Goal: Information Seeking & Learning: Find specific fact

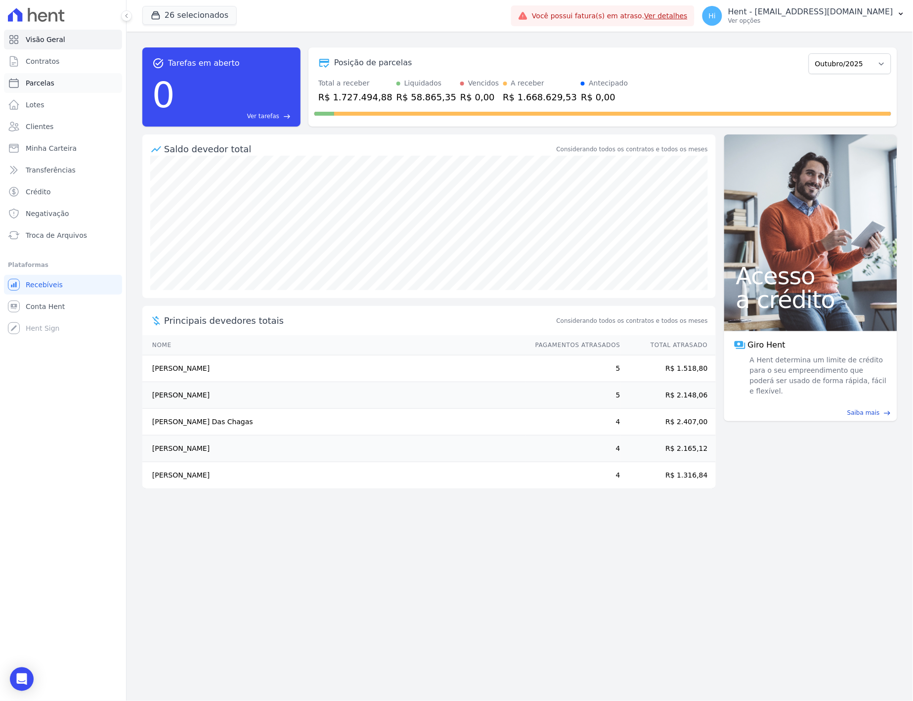
click at [57, 83] on link "Parcelas" at bounding box center [63, 83] width 118 height 20
click at [47, 78] on span "Parcelas" at bounding box center [40, 83] width 29 height 10
select select
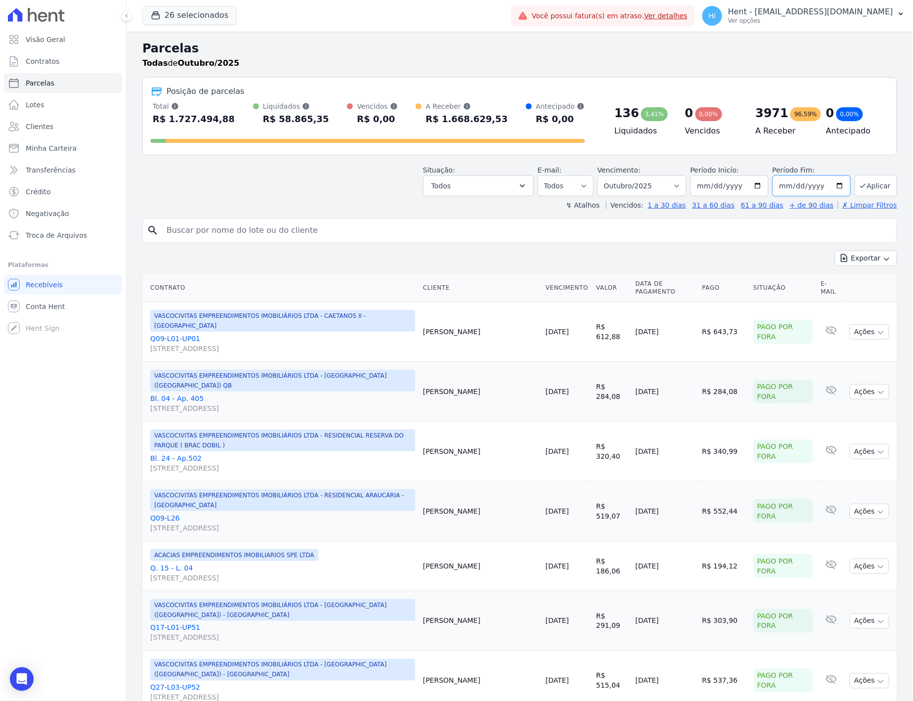
click at [837, 186] on input "2025-10-31" at bounding box center [812, 186] width 78 height 21
type input "[DATE]"
click at [754, 183] on input "[DATE]" at bounding box center [730, 186] width 78 height 21
click at [734, 181] on input "2024-12-01" at bounding box center [730, 186] width 78 height 21
type input "[DATE]"
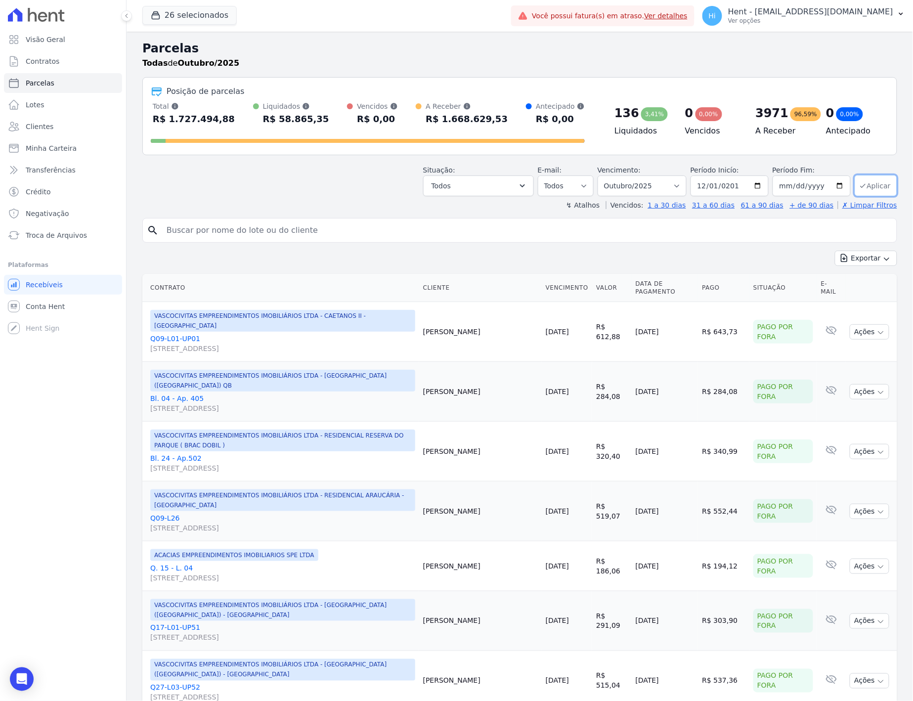
click at [869, 187] on button "Aplicar" at bounding box center [876, 185] width 43 height 21
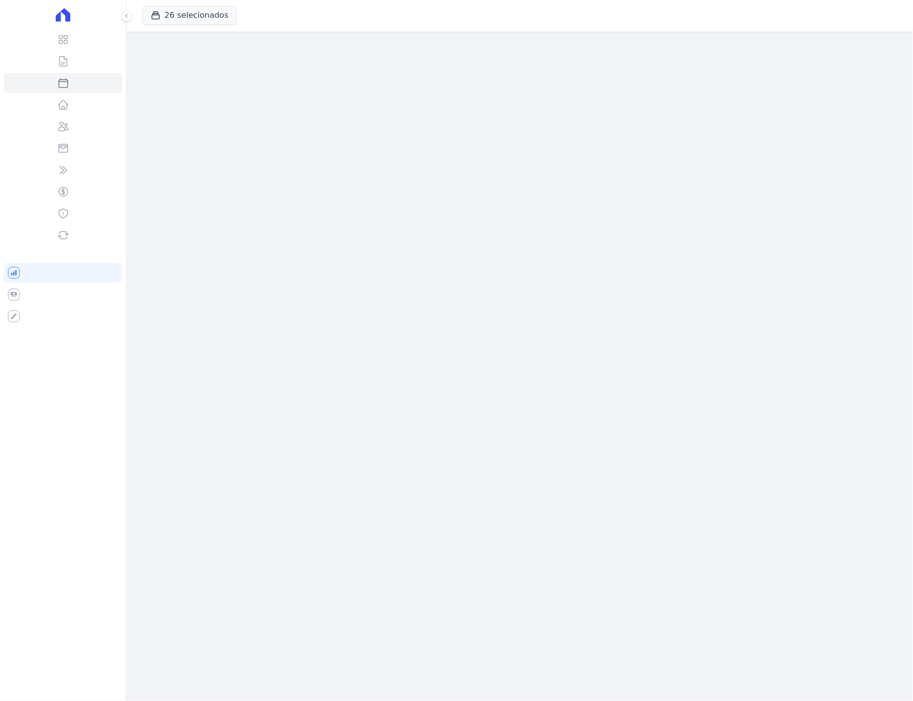
select select
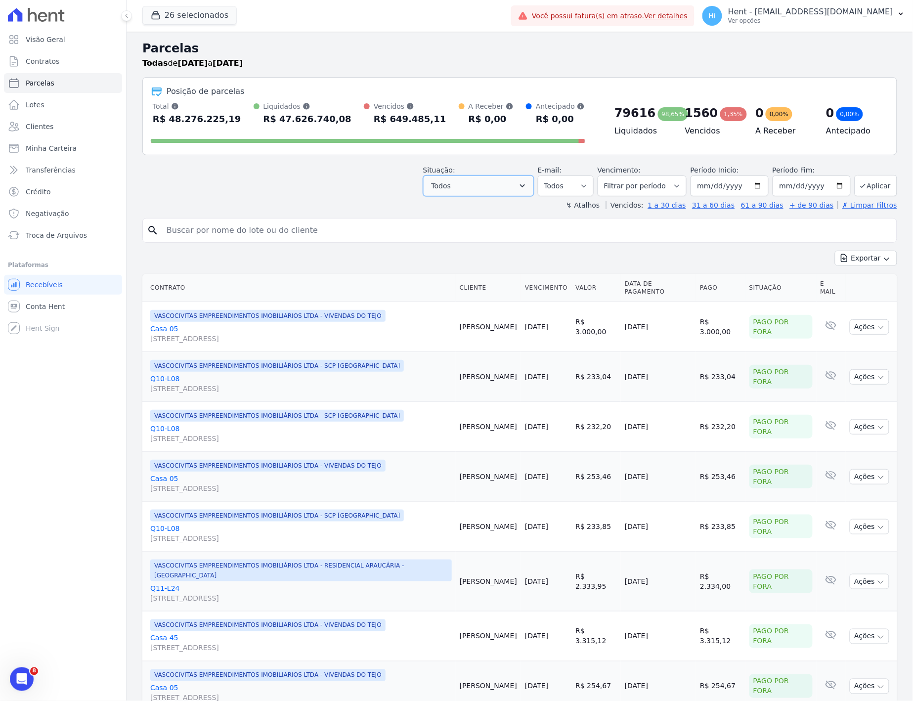
click at [526, 184] on icon "button" at bounding box center [523, 186] width 10 height 10
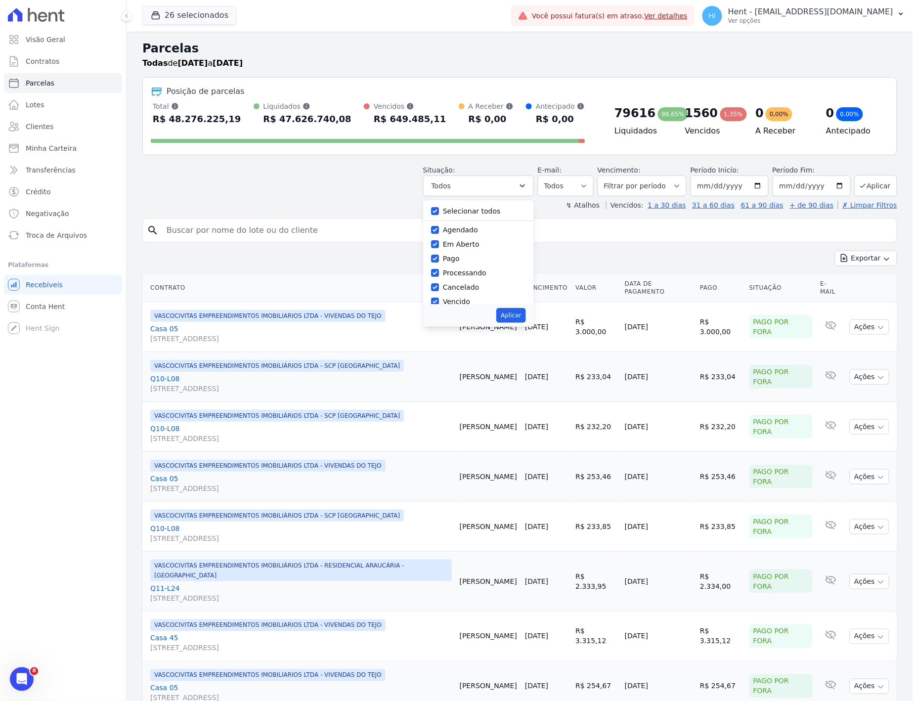
click at [461, 210] on label "Selecionar todos" at bounding box center [472, 211] width 58 height 8
click at [439, 210] on input "Selecionar todos" at bounding box center [435, 211] width 8 height 8
checkbox input "false"
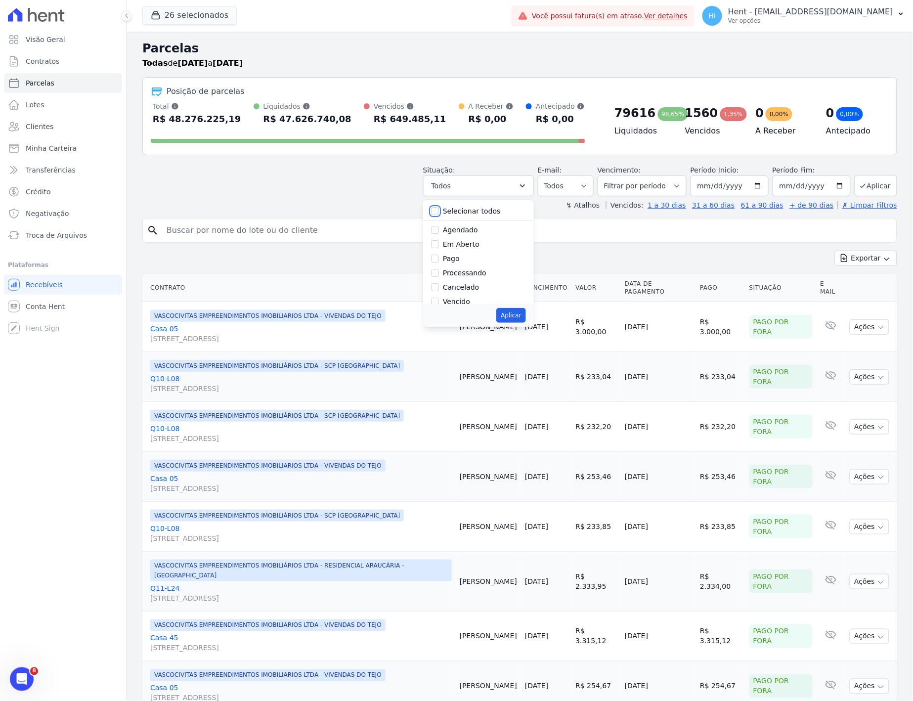
checkbox input "false"
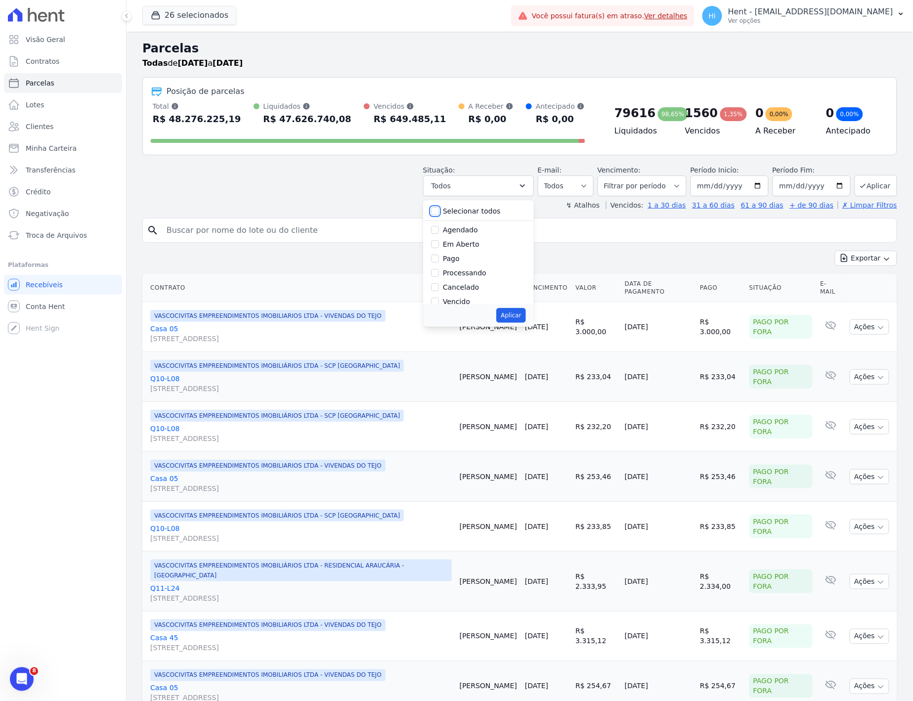
checkbox input "false"
click at [463, 234] on div "Agendado" at bounding box center [460, 230] width 35 height 10
click at [439, 229] on input "Agendado" at bounding box center [435, 230] width 8 height 8
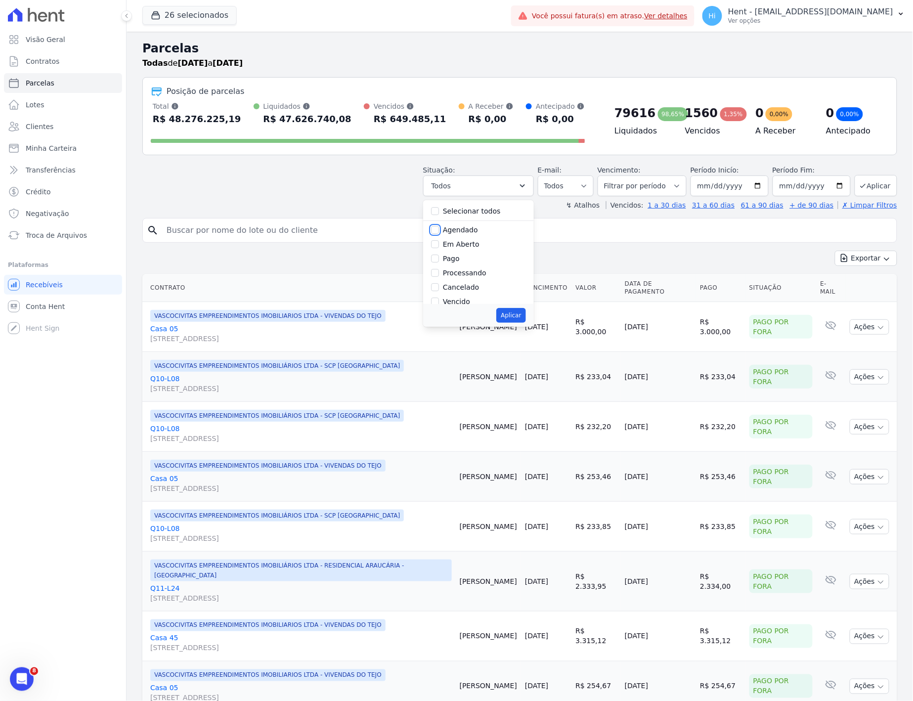
checkbox input "true"
click at [439, 244] on input "Em Aberto" at bounding box center [435, 244] width 8 height 8
checkbox input "true"
click at [452, 302] on label "Vencido" at bounding box center [456, 302] width 27 height 8
click at [439, 302] on input "Vencido" at bounding box center [435, 302] width 8 height 8
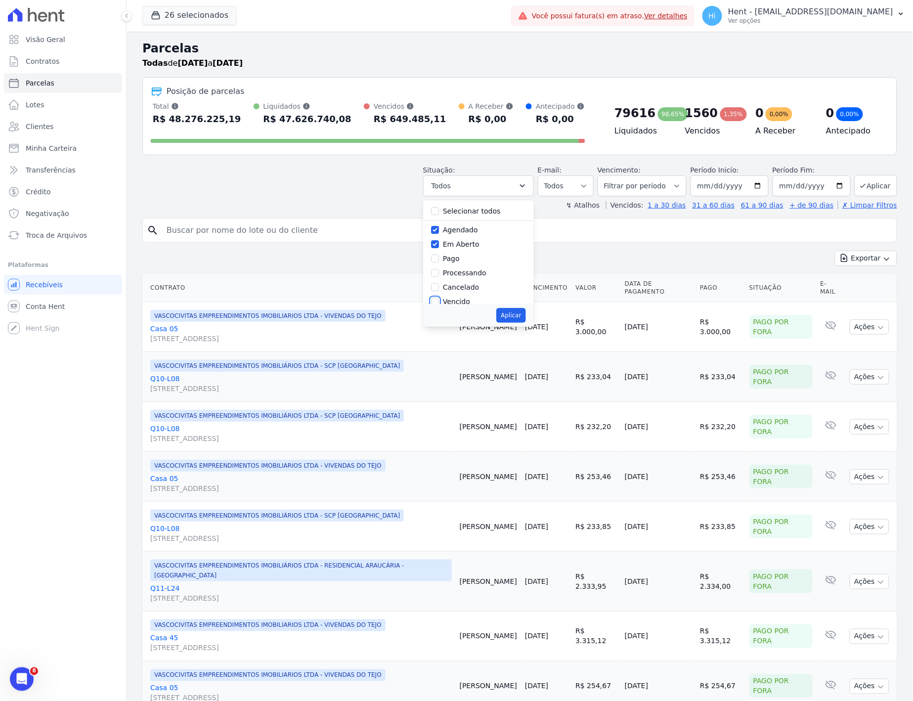
checkbox input "true"
click at [517, 314] on button "Aplicar" at bounding box center [510, 315] width 29 height 15
select select "scheduled"
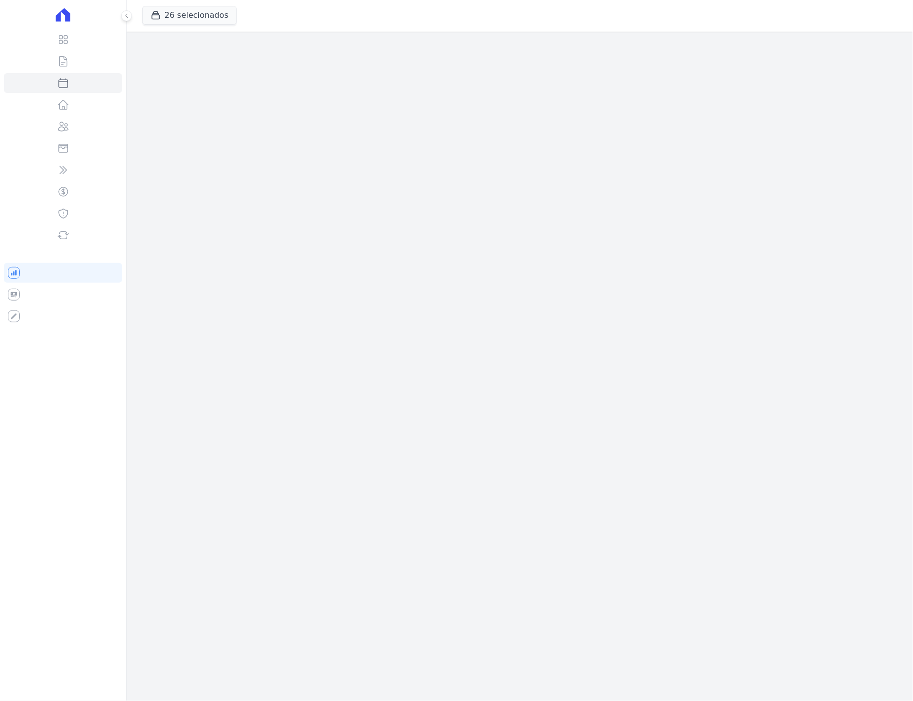
select select
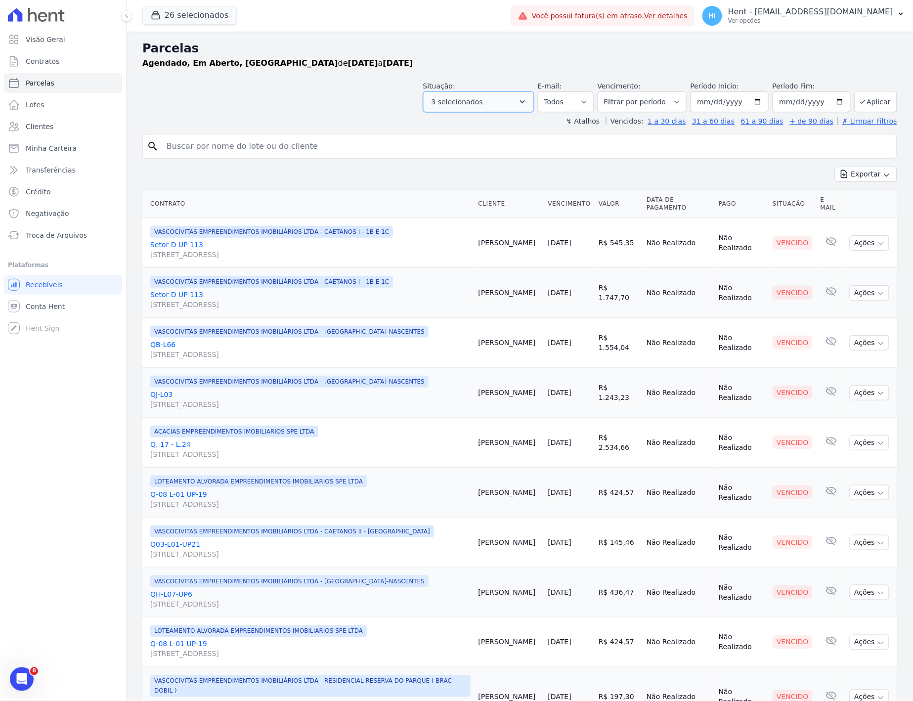
click at [521, 101] on button "3 selecionados" at bounding box center [478, 101] width 111 height 21
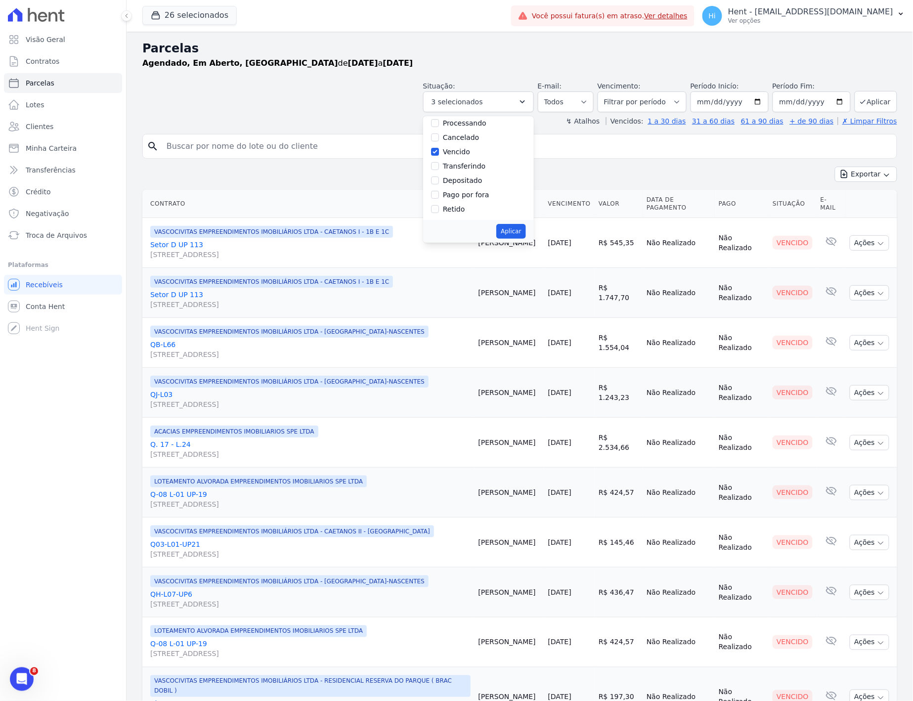
click at [595, 173] on div "Exportar Exportar PDF Exportar CSV" at bounding box center [519, 178] width 755 height 23
click at [842, 167] on button "Exportar" at bounding box center [866, 174] width 62 height 15
click at [871, 211] on span "Exportar CSV" at bounding box center [865, 215] width 52 height 10
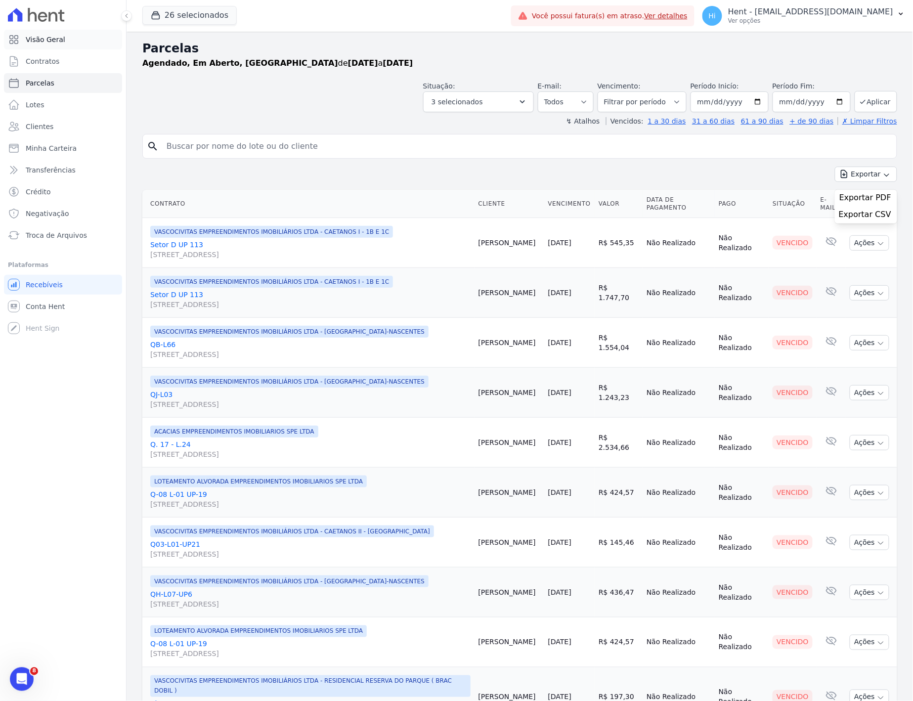
click at [41, 40] on span "Visão Geral" at bounding box center [46, 40] width 40 height 10
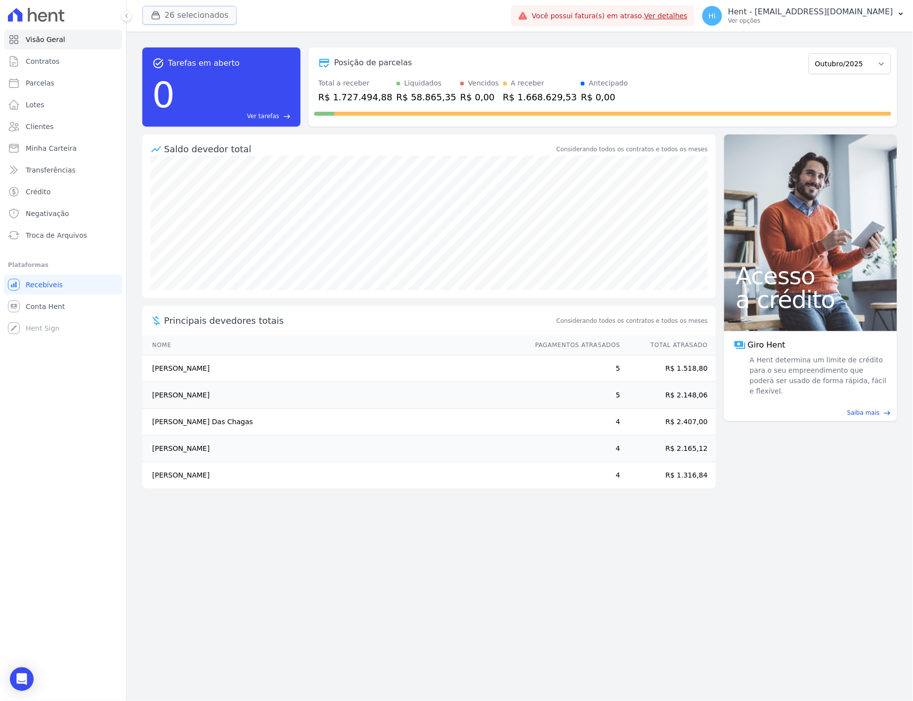
click at [179, 20] on button "26 selecionados" at bounding box center [189, 15] width 94 height 19
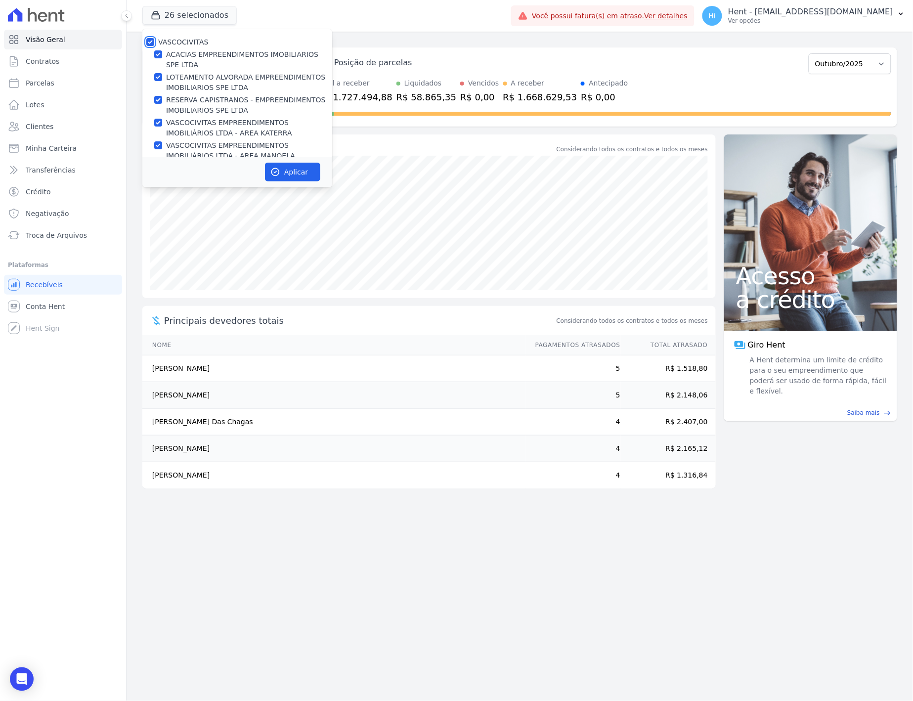
click at [149, 41] on input "VASCOCIVITAS" at bounding box center [150, 42] width 8 height 8
checkbox input "false"
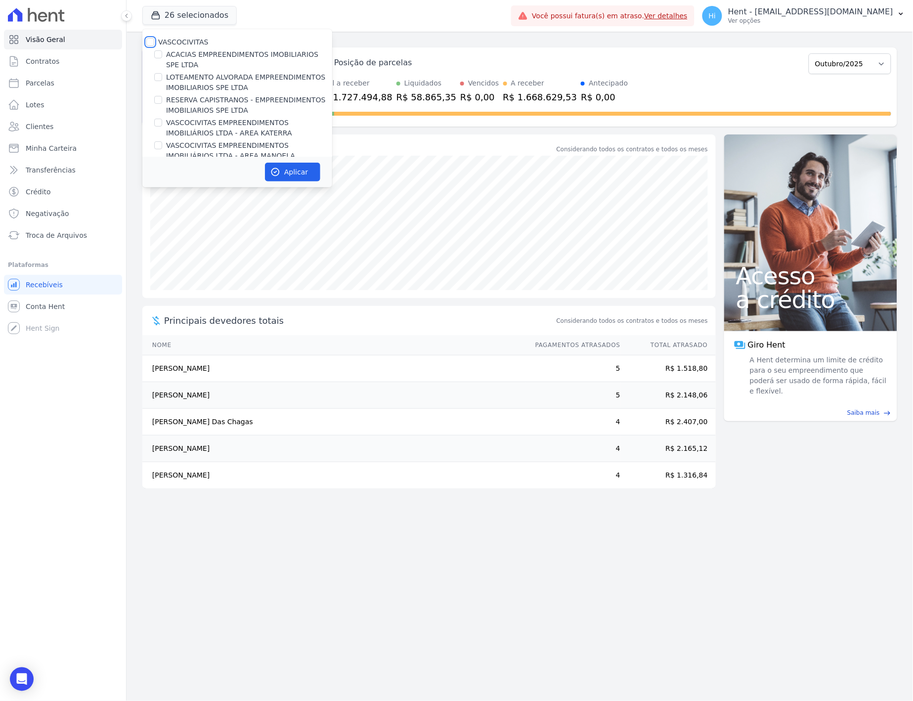
checkbox input "false"
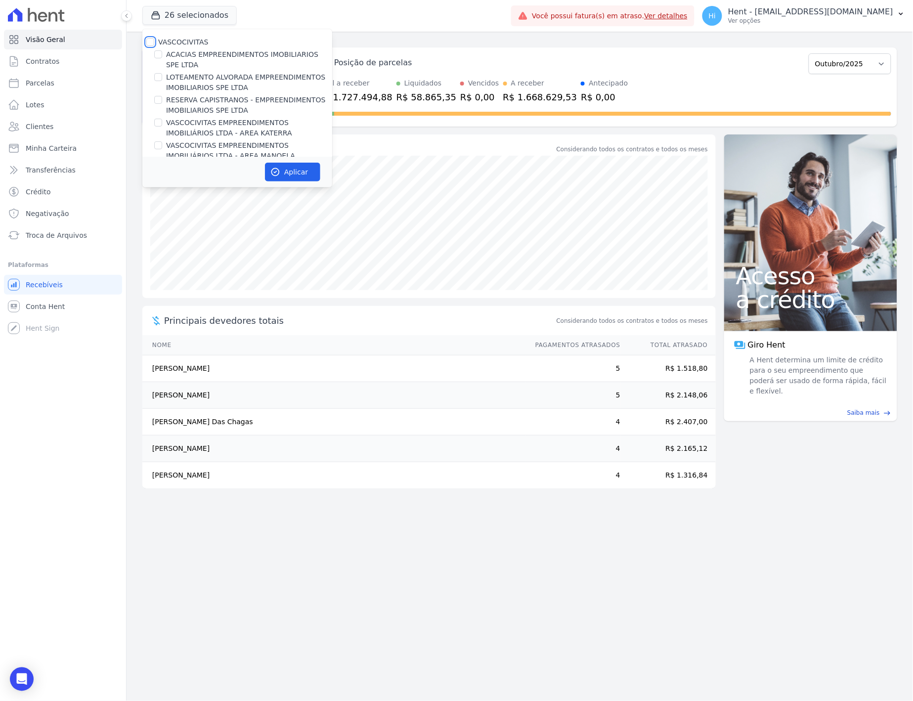
checkbox input "false"
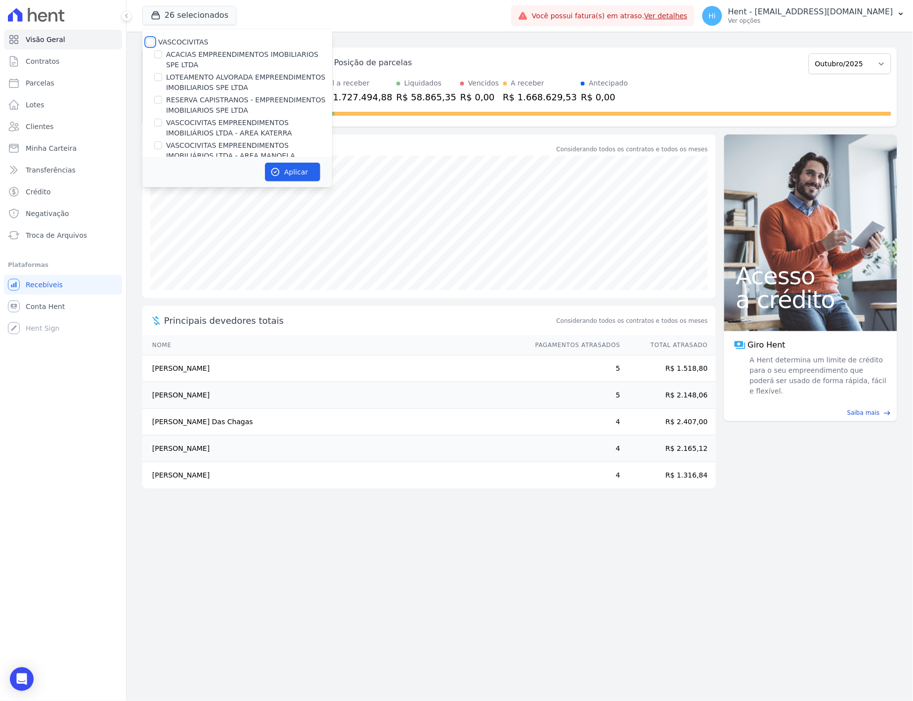
checkbox input "false"
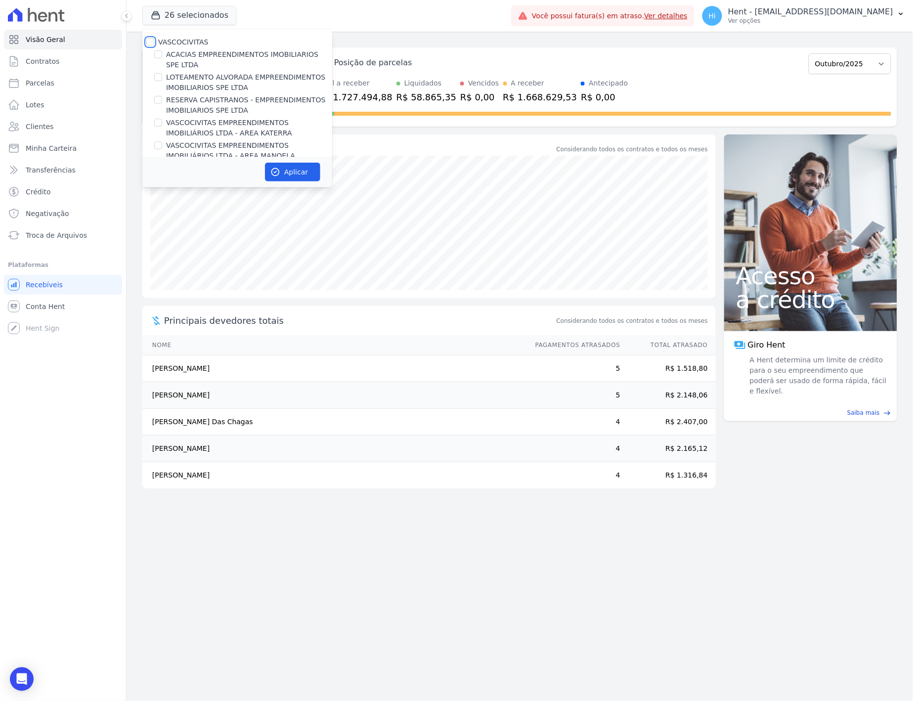
checkbox input "false"
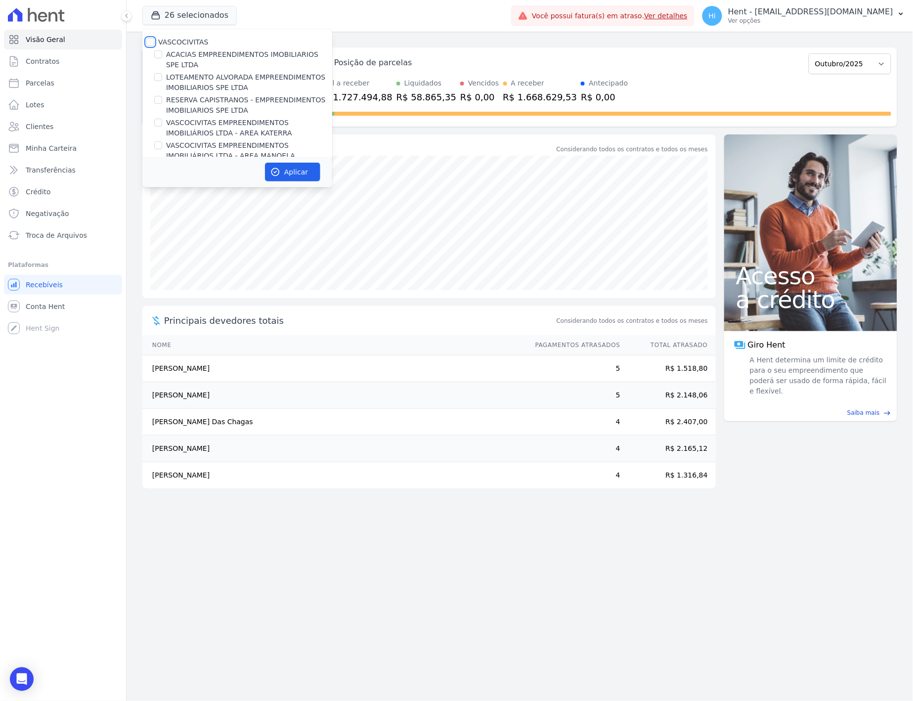
checkbox input "false"
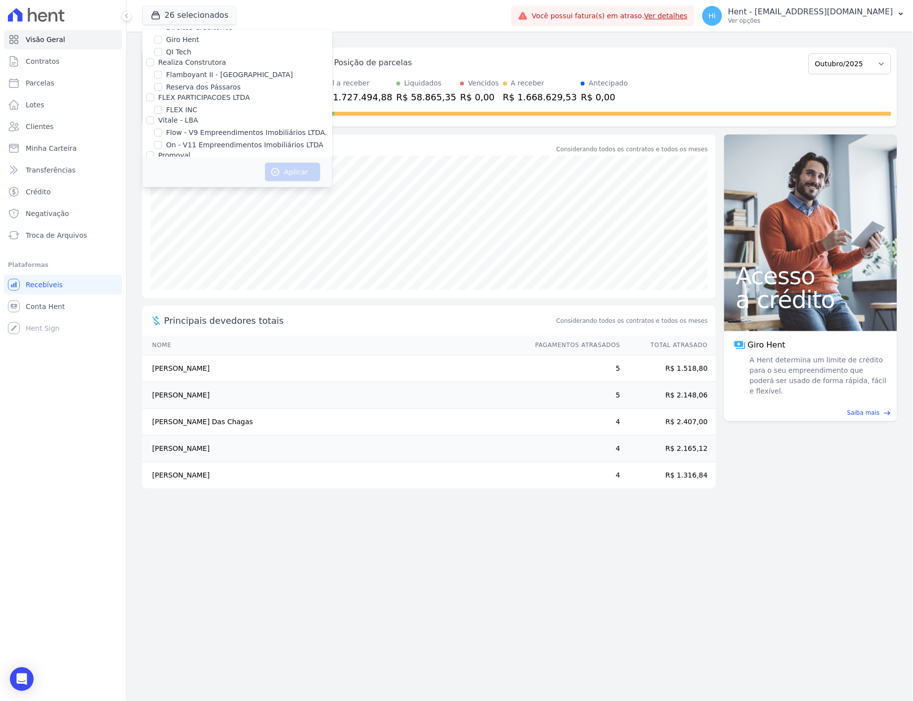
click at [189, 301] on label "HABRAS SUZANO" at bounding box center [196, 306] width 60 height 10
click at [162, 302] on input "HABRAS SUZANO" at bounding box center [158, 306] width 8 height 8
checkbox input "true"
click at [294, 178] on button "Aplicar" at bounding box center [292, 172] width 55 height 19
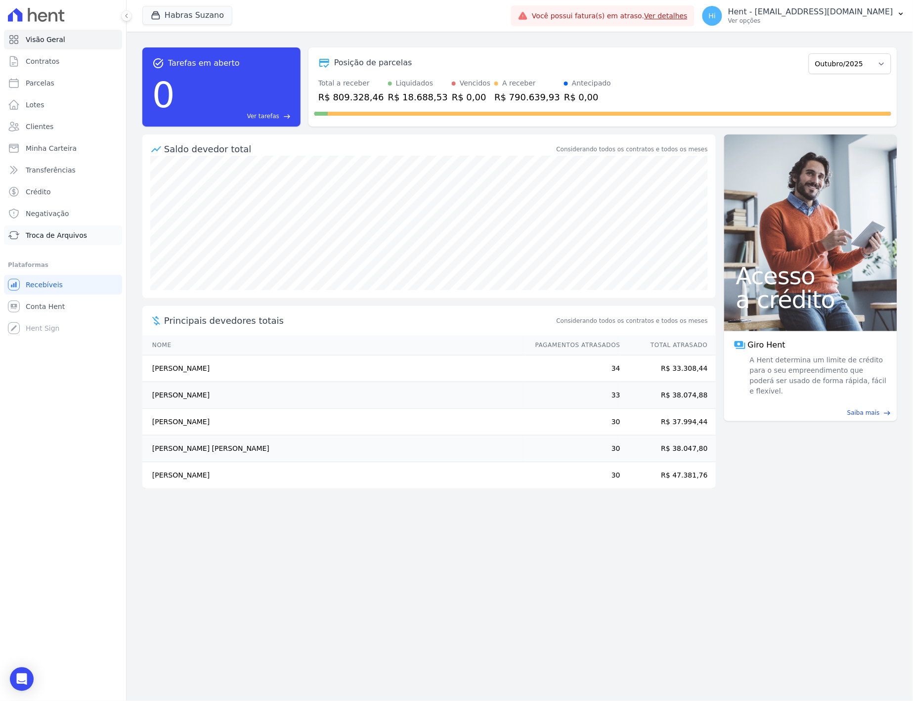
click at [56, 233] on span "Troca de Arquivos" at bounding box center [56, 235] width 61 height 10
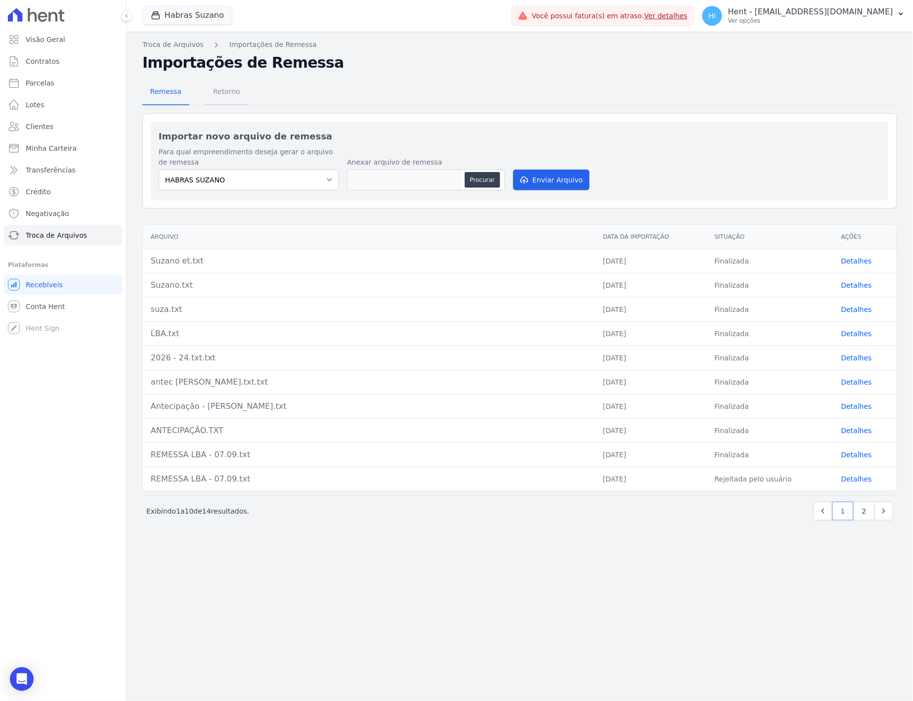
click at [225, 90] on span "Retorno" at bounding box center [226, 92] width 39 height 20
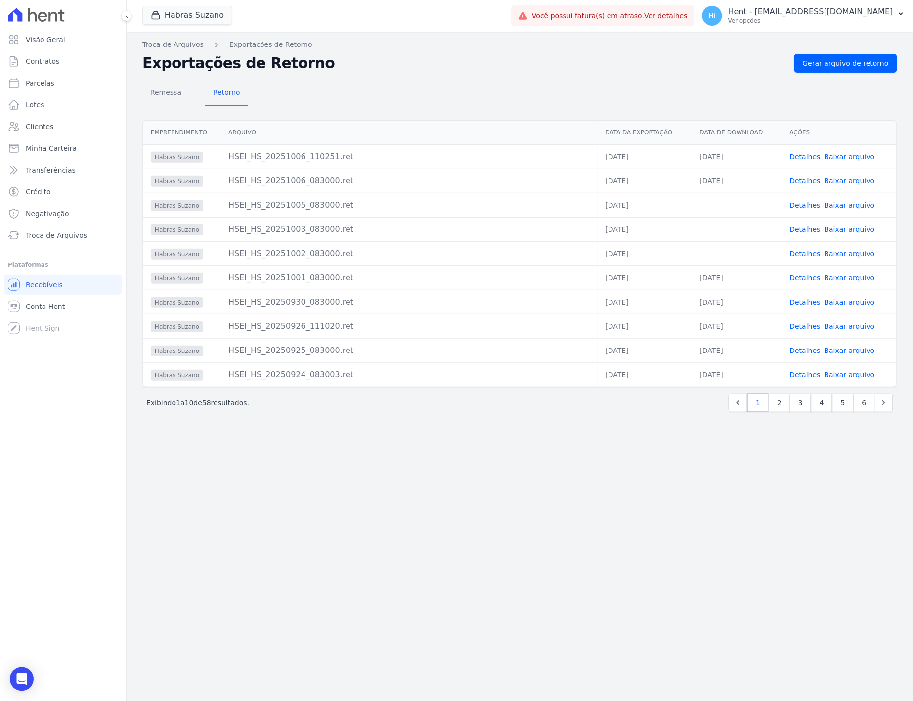
click at [807, 328] on link "Detalhes" at bounding box center [805, 326] width 31 height 8
click at [807, 157] on link "Detalhes" at bounding box center [805, 157] width 31 height 8
click at [803, 328] on link "Detalhes" at bounding box center [805, 326] width 31 height 8
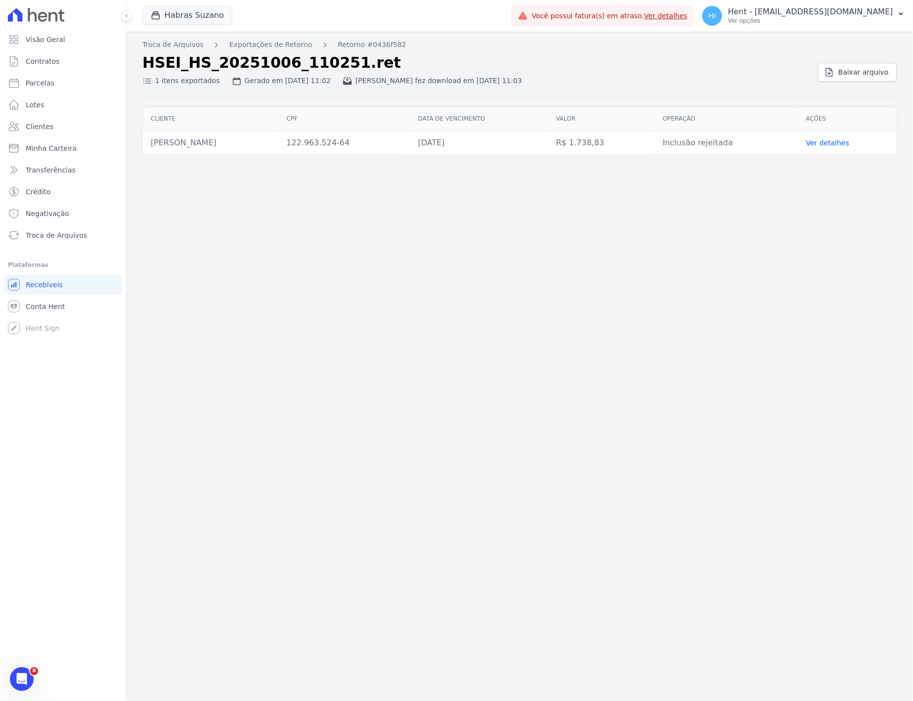
drag, startPoint x: 151, startPoint y: 142, endPoint x: 255, endPoint y: 142, distance: 103.8
click at [255, 142] on td "[PERSON_NAME]" at bounding box center [211, 143] width 136 height 24
copy td "[PERSON_NAME]"
drag, startPoint x: 328, startPoint y: 233, endPoint x: 324, endPoint y: 214, distance: 20.2
click at [328, 230] on div "Troca de Arquivos Exportações de Retorno Retorno #0436f582 HSEI_HS_20251006_110…" at bounding box center [520, 366] width 787 height 669
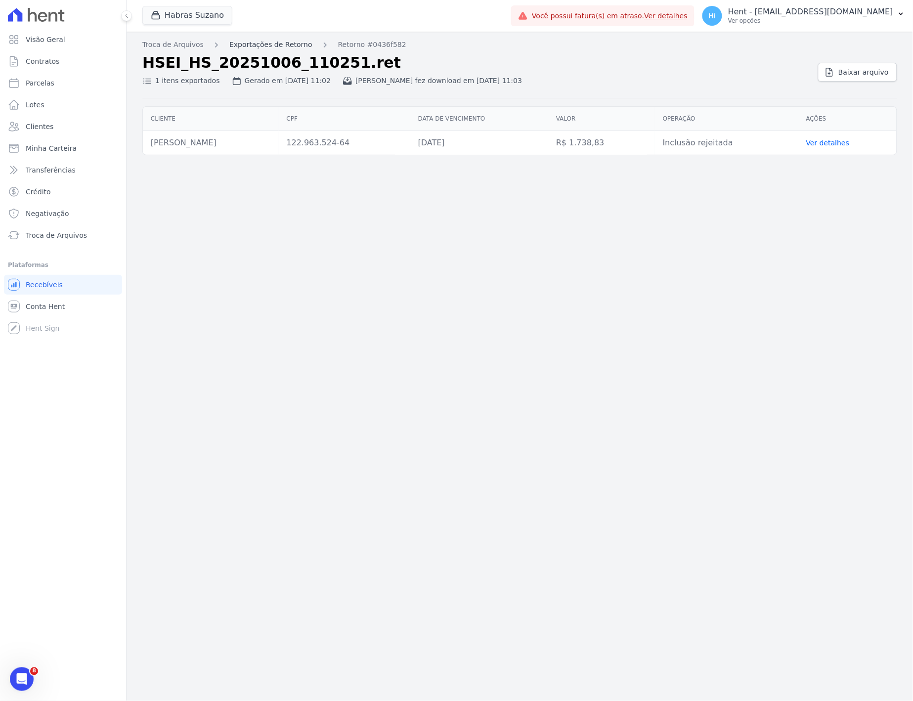
click at [264, 44] on link "Exportações de Retorno" at bounding box center [270, 45] width 83 height 10
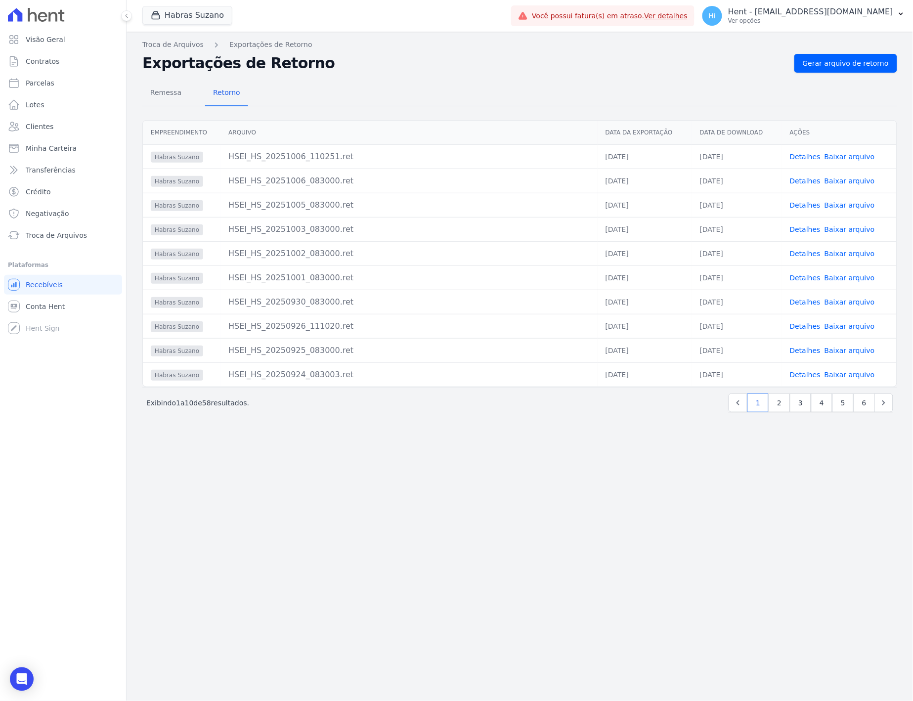
click at [805, 327] on link "Detalhes" at bounding box center [805, 326] width 31 height 8
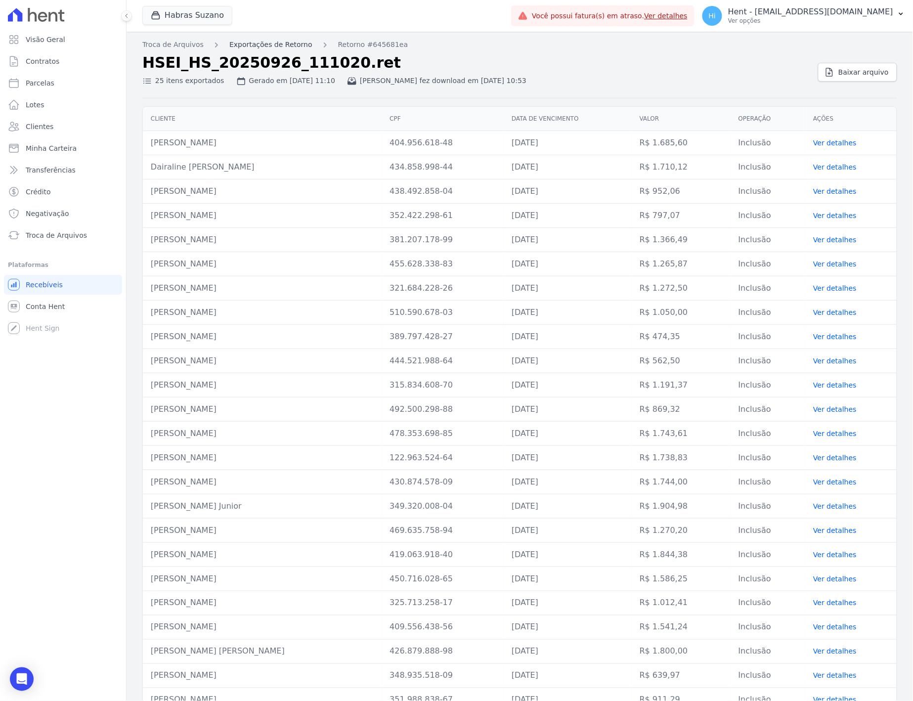
click at [259, 44] on link "Exportações de Retorno" at bounding box center [270, 45] width 83 height 10
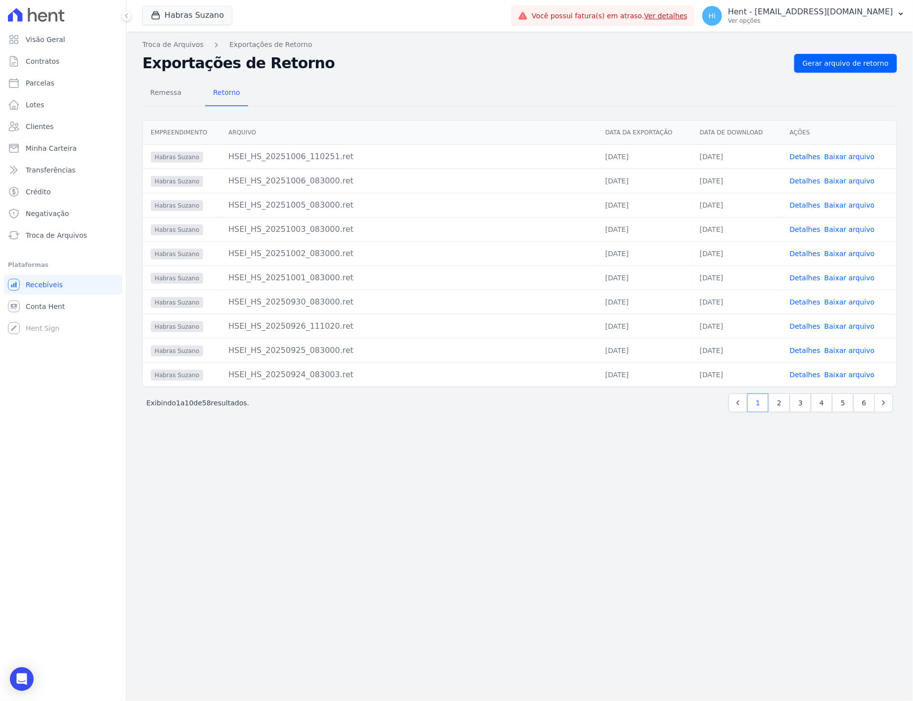
click at [807, 254] on link "Detalhes" at bounding box center [805, 254] width 31 height 8
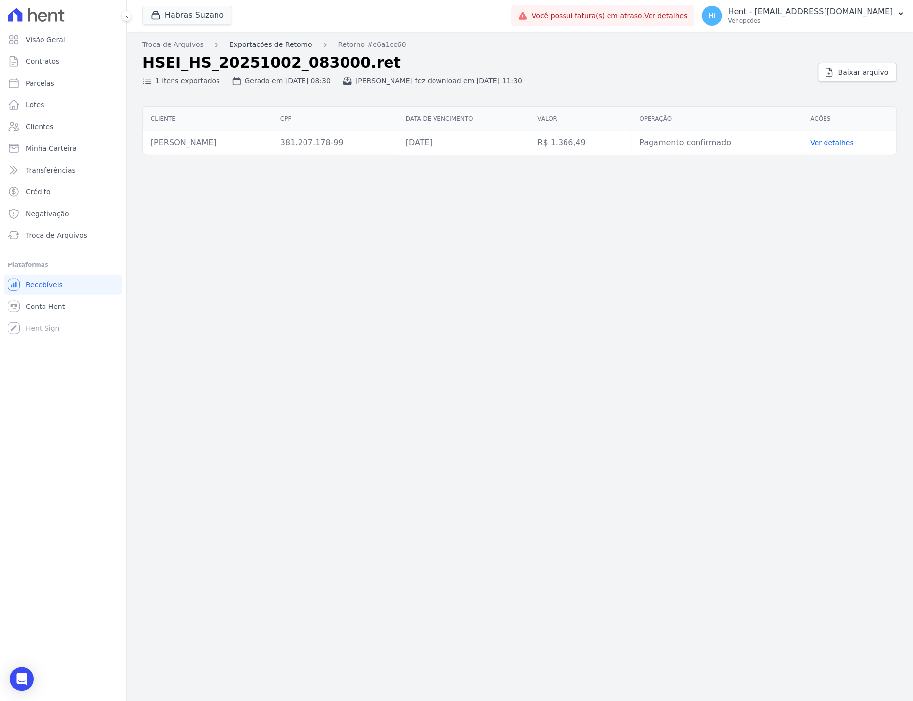
click at [262, 43] on link "Exportações de Retorno" at bounding box center [270, 45] width 83 height 10
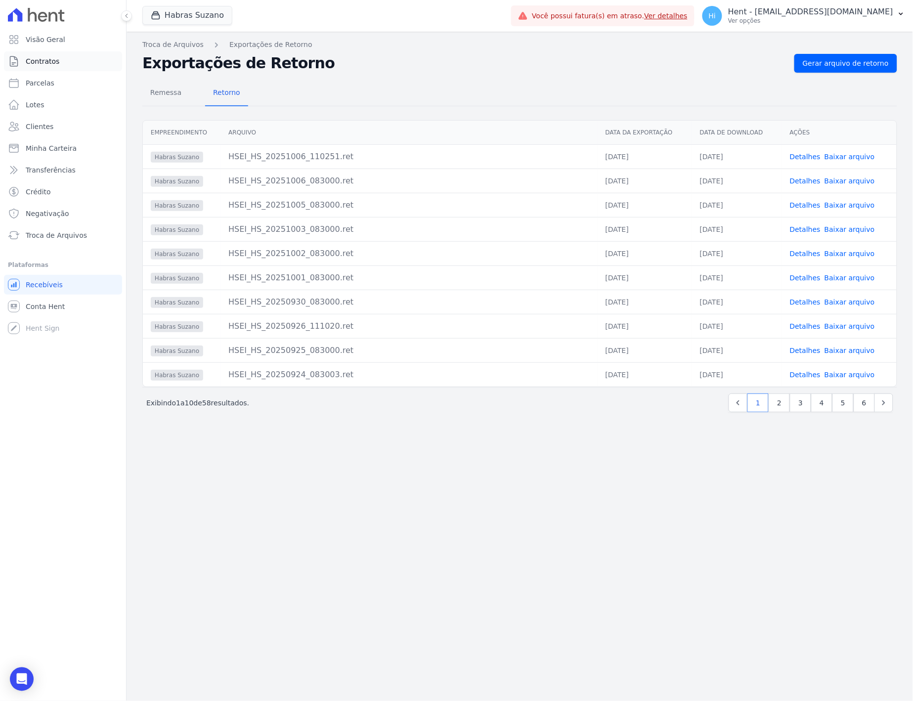
click at [53, 61] on span "Contratos" at bounding box center [43, 61] width 34 height 10
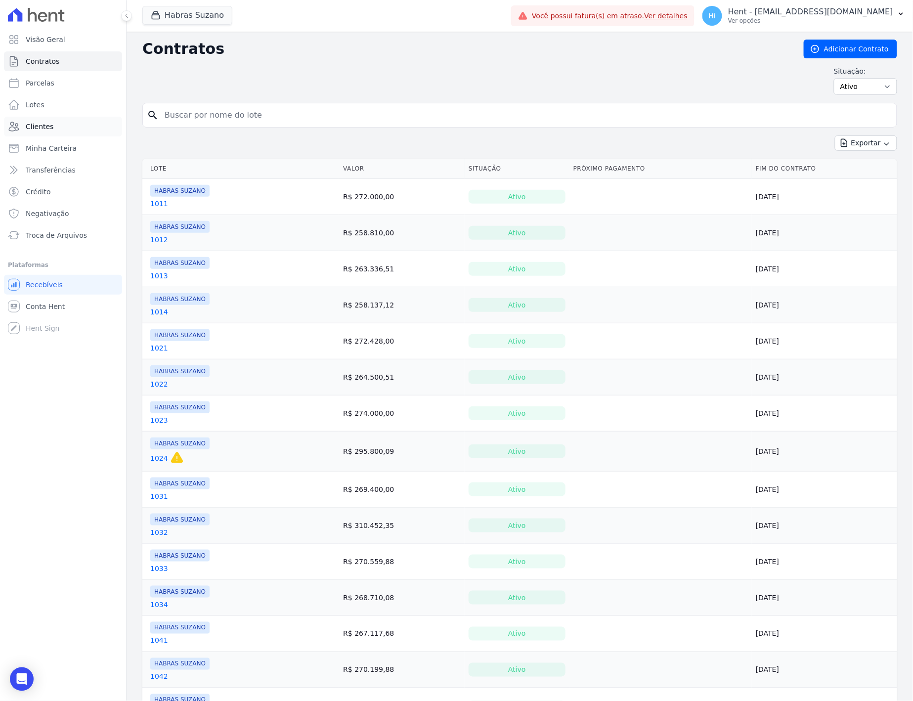
click at [49, 127] on span "Clientes" at bounding box center [40, 127] width 28 height 10
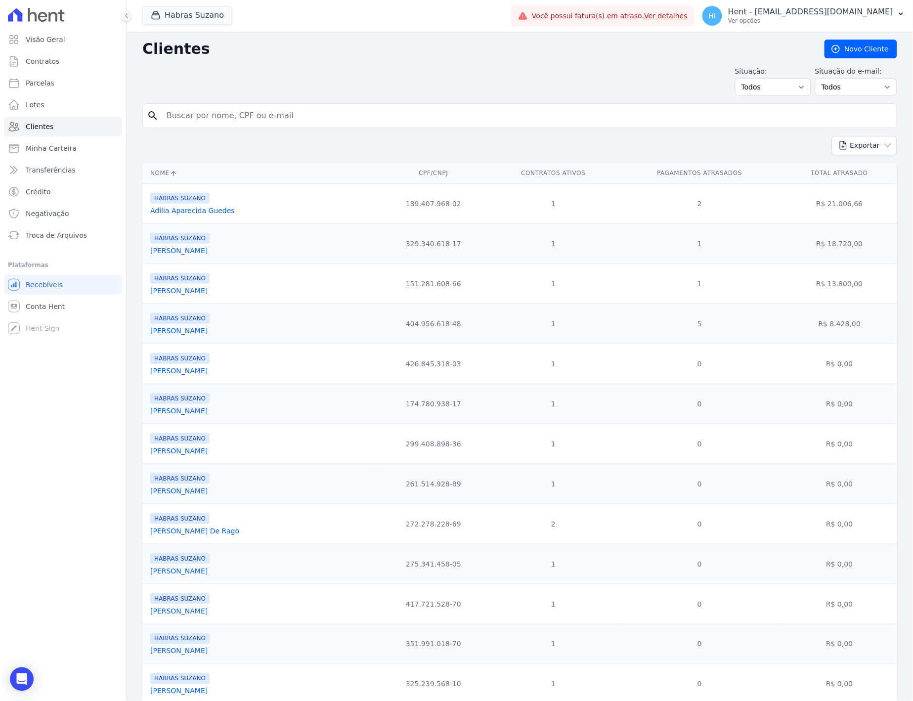
click at [272, 112] on input "search" at bounding box center [527, 116] width 732 height 20
type input "mauricio"
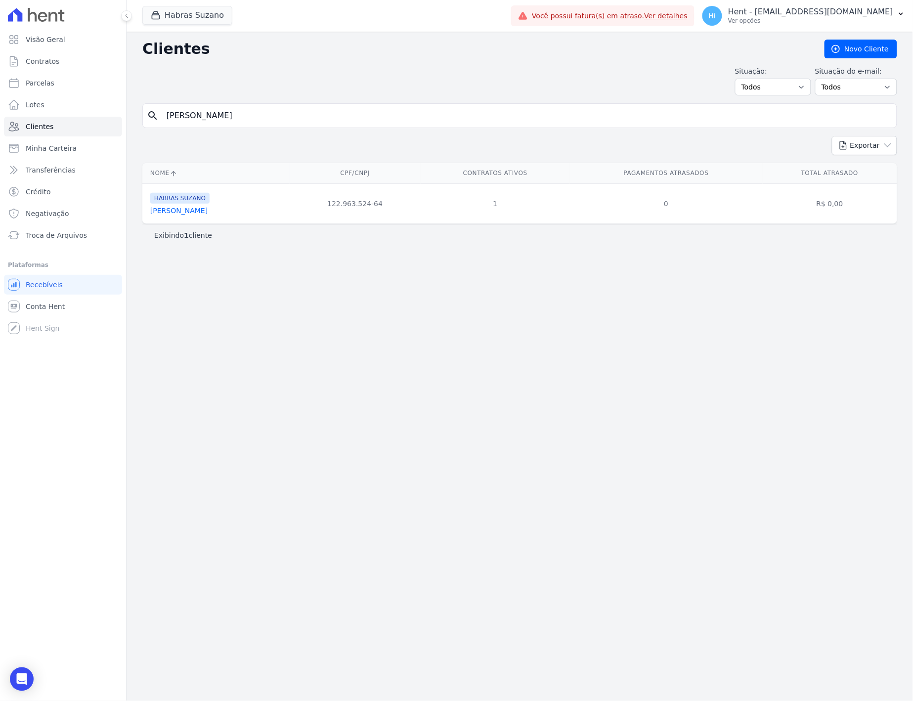
click at [208, 211] on link "[PERSON_NAME]" at bounding box center [178, 211] width 57 height 8
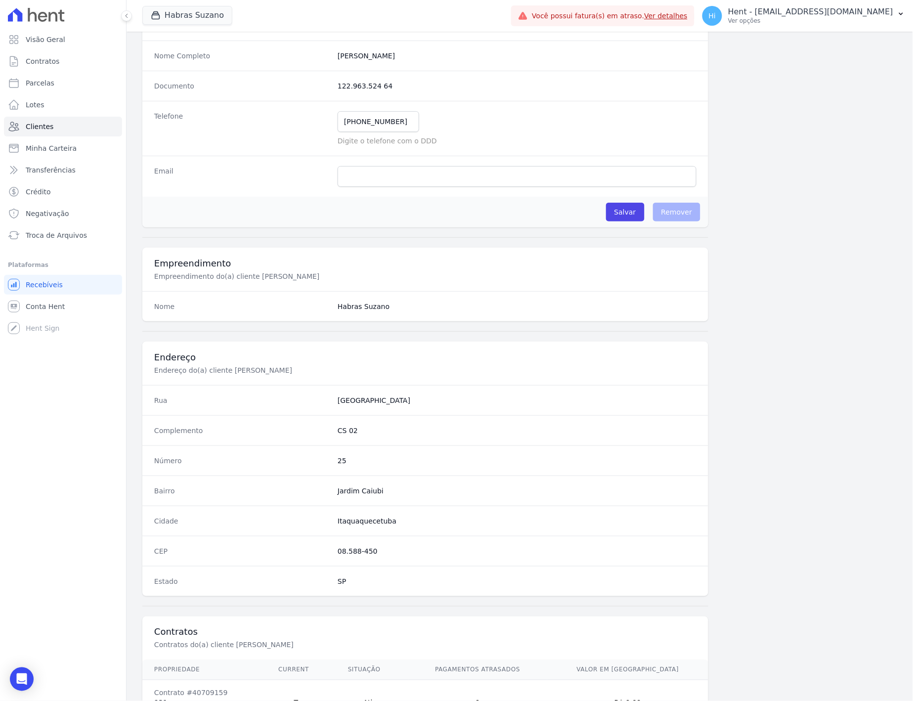
scroll to position [225, 0]
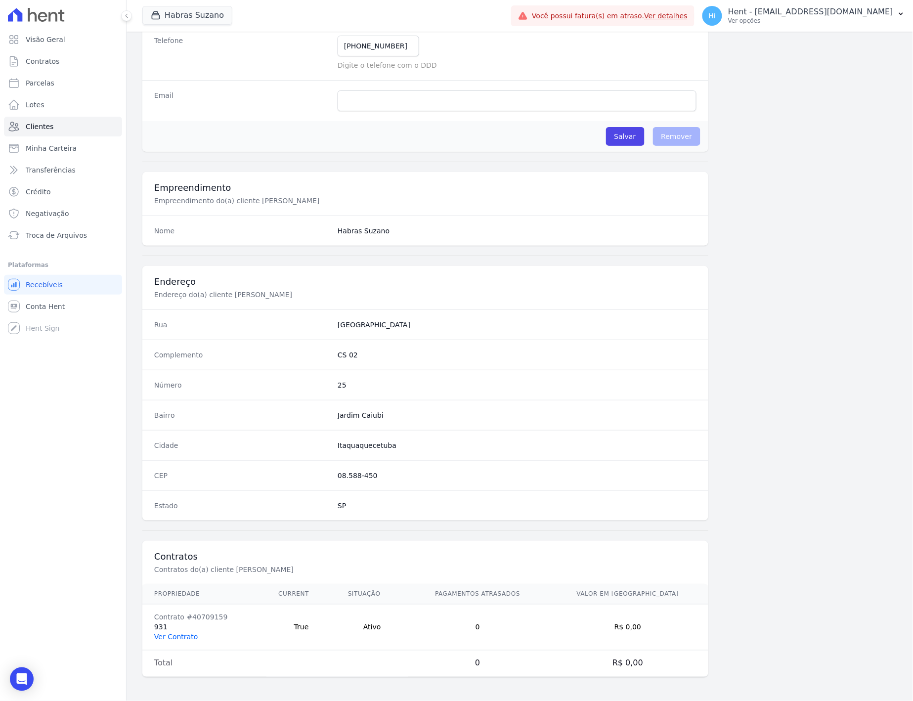
click at [185, 636] on link "Ver Contrato" at bounding box center [176, 637] width 44 height 8
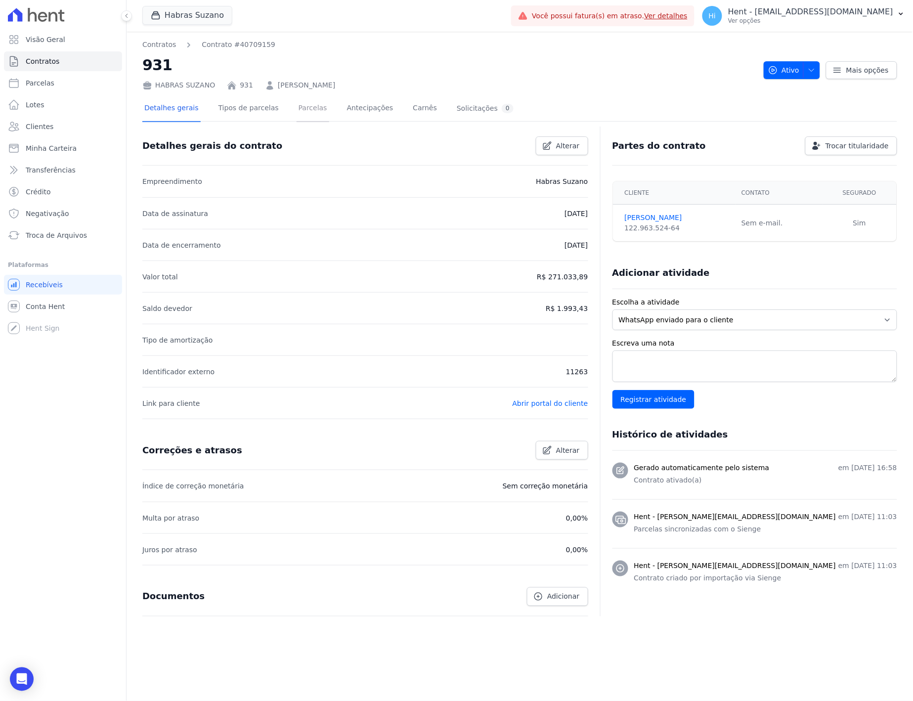
click at [297, 107] on link "Parcelas" at bounding box center [313, 109] width 33 height 26
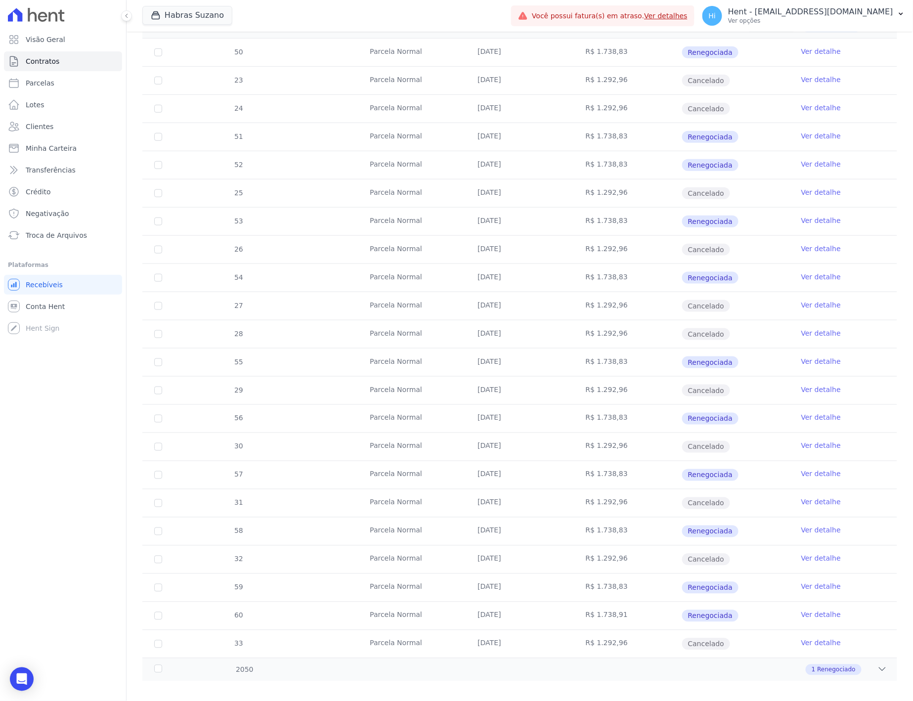
scroll to position [220, 0]
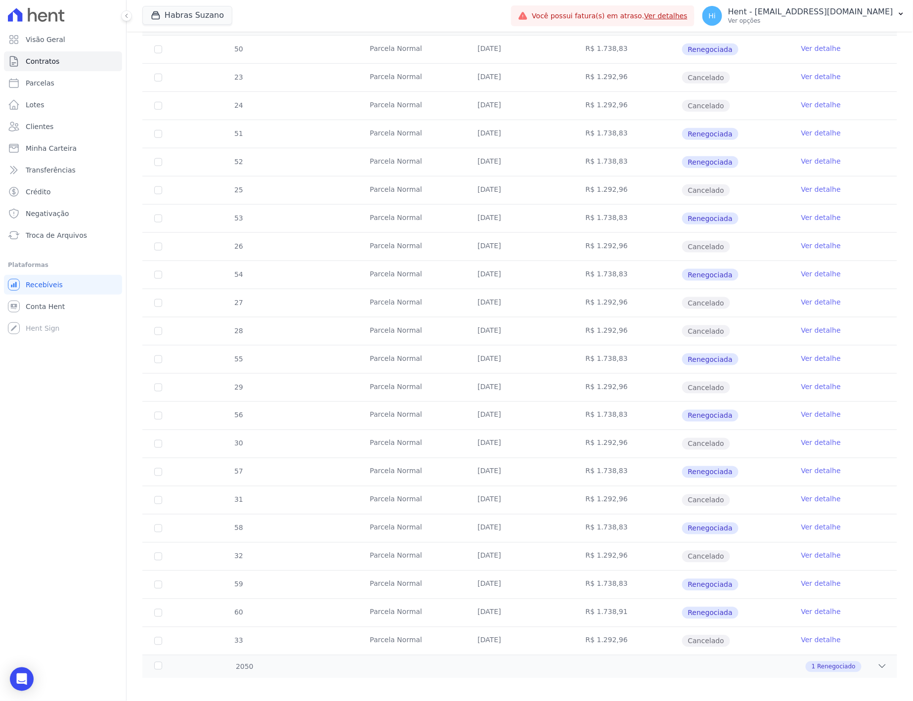
click at [809, 580] on link "Ver detalhe" at bounding box center [821, 584] width 40 height 10
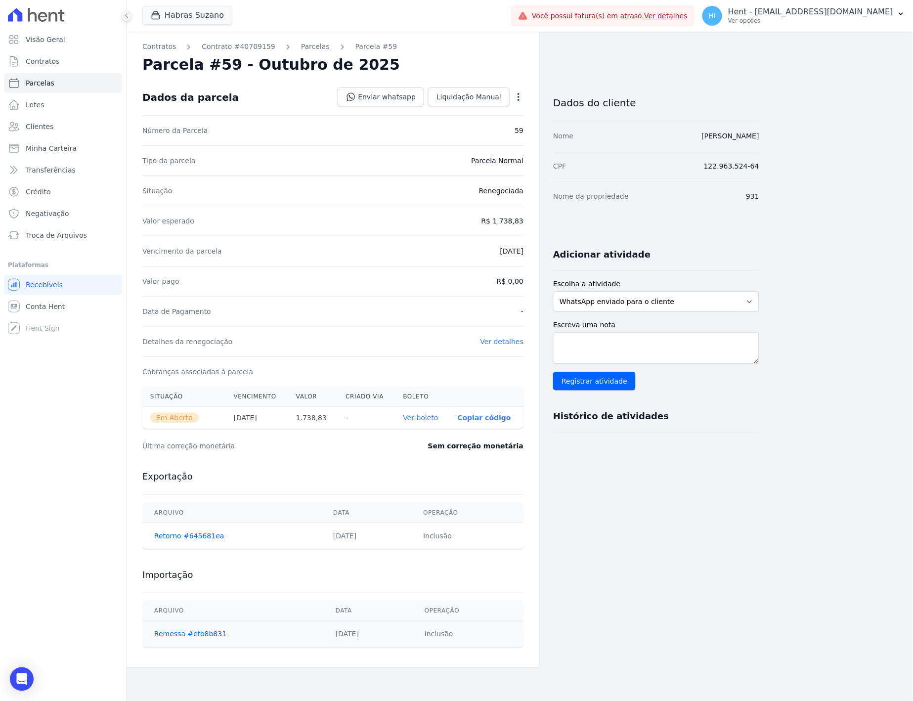
click at [428, 419] on link "Ver boleto" at bounding box center [420, 418] width 35 height 8
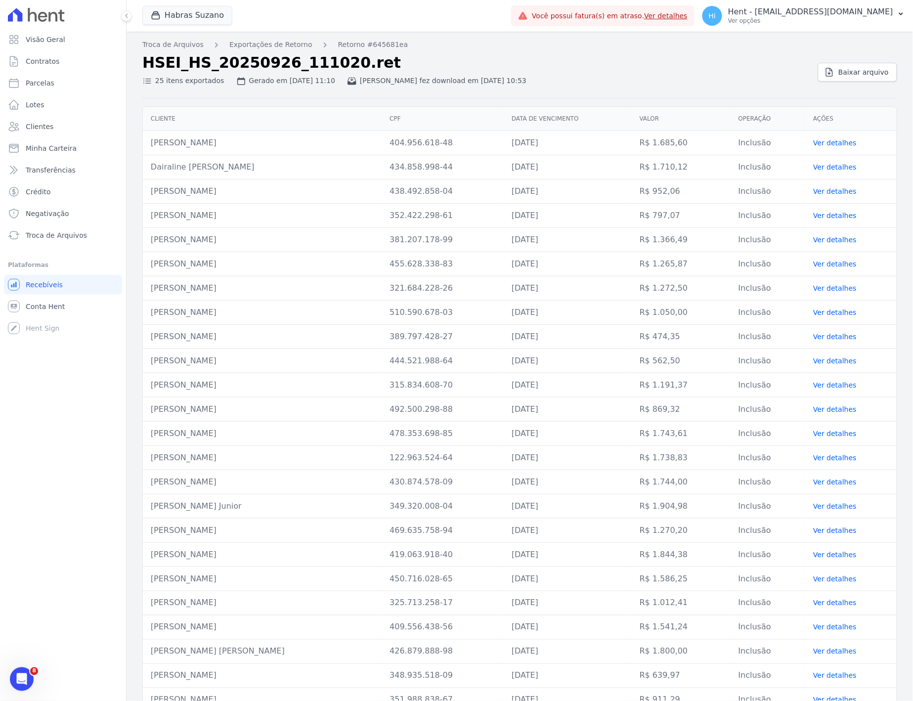
click at [585, 81] on div "25 itens exportados Gerado em [DATE] 11:10 [PERSON_NAME] fez download em [DATE]…" at bounding box center [476, 79] width 668 height 14
click at [60, 41] on span "Visão Geral" at bounding box center [46, 40] width 40 height 10
